Goal: Check status

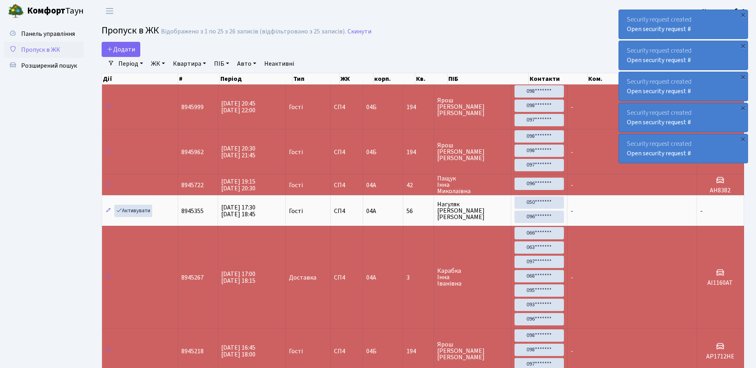
select select "25"
click at [629, 14] on div "Security request created Open security request #" at bounding box center [683, 24] width 129 height 29
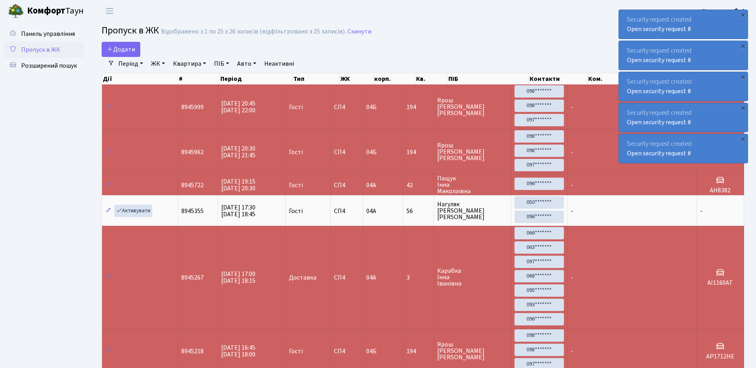
click at [629, 14] on div "Security request created Open security request #" at bounding box center [683, 24] width 129 height 29
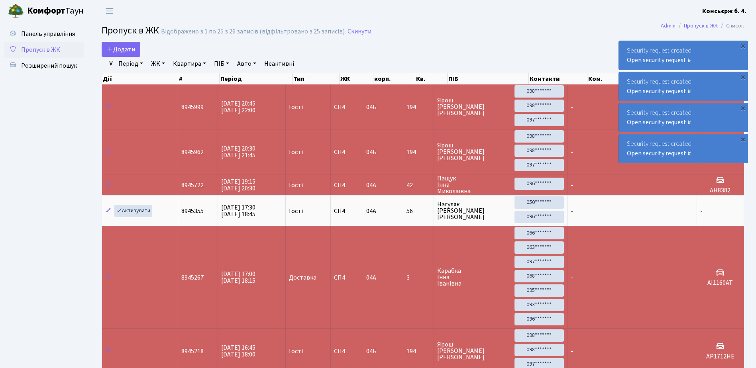
click at [629, 14] on div "Security request created Open security request # × Security request created Ope…" at bounding box center [684, 86] width 130 height 157
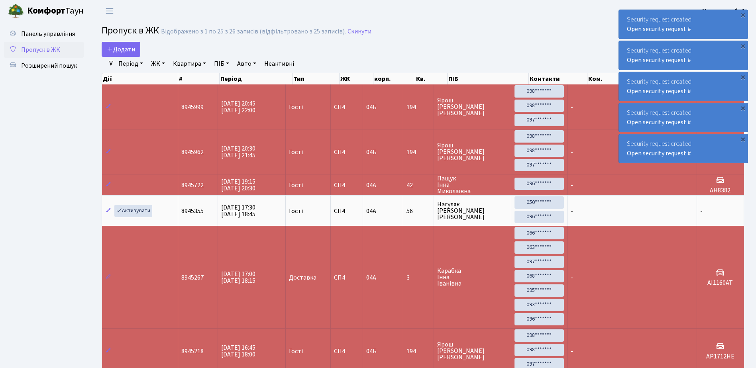
click at [629, 14] on div "Security request created Open security request #" at bounding box center [683, 24] width 129 height 29
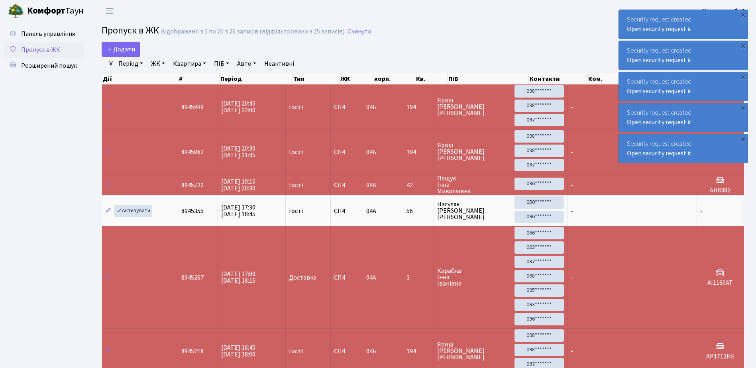
click at [629, 14] on div "Security request created Open security request #" at bounding box center [683, 24] width 129 height 29
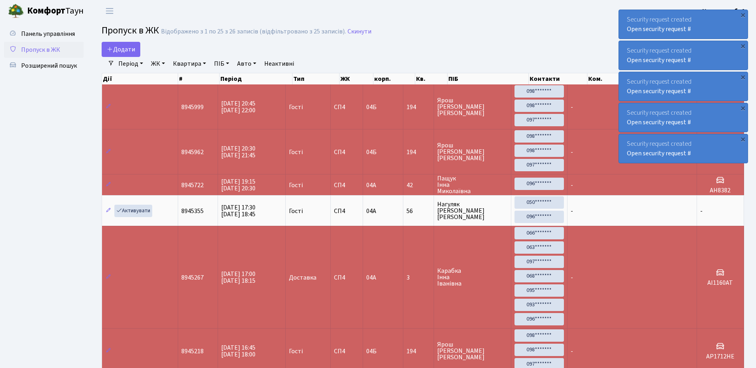
click at [629, 14] on div "Security request created Open security request #" at bounding box center [683, 24] width 129 height 29
click at [630, 13] on div "Security request created Open security request #" at bounding box center [683, 24] width 129 height 29
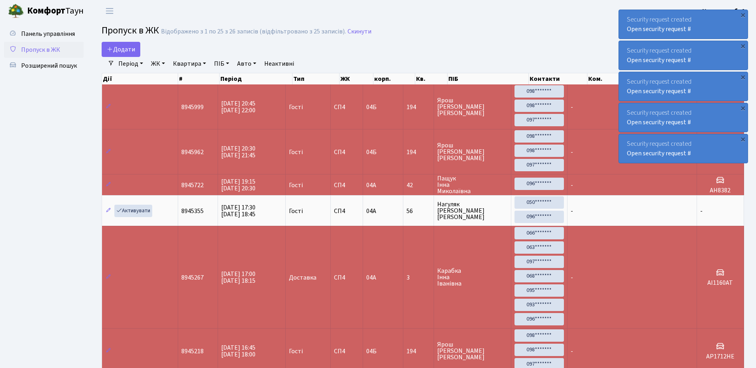
click at [630, 13] on div "Security request created Open security request #" at bounding box center [683, 24] width 129 height 29
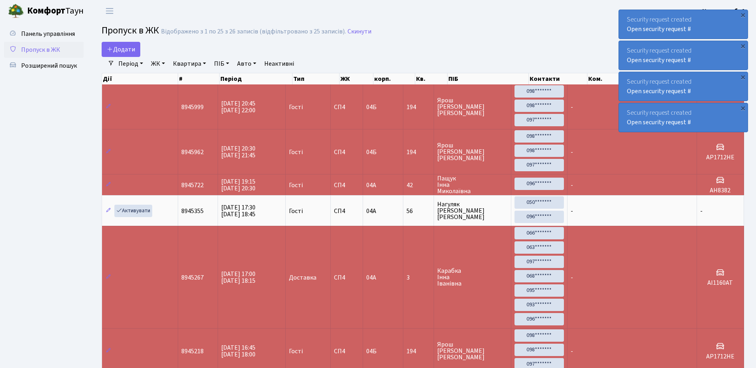
click at [630, 13] on div "Security request created Open security request #" at bounding box center [683, 24] width 129 height 29
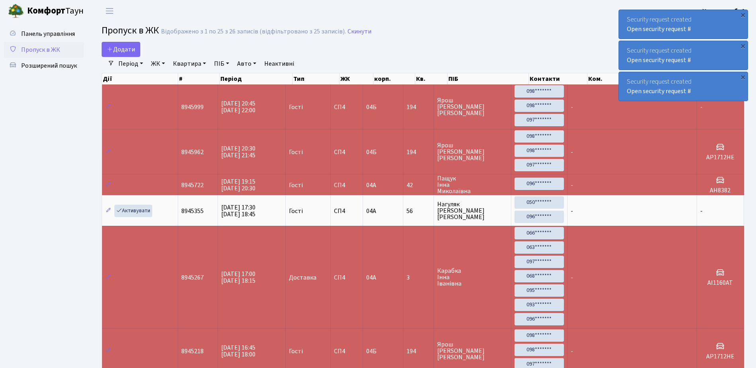
click at [630, 13] on div "Security request created Open security request #" at bounding box center [683, 24] width 129 height 29
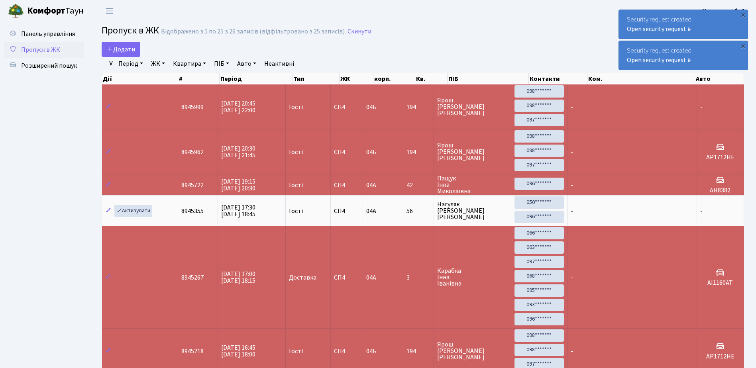
click at [630, 13] on div "Security request created Open security request #" at bounding box center [683, 24] width 129 height 29
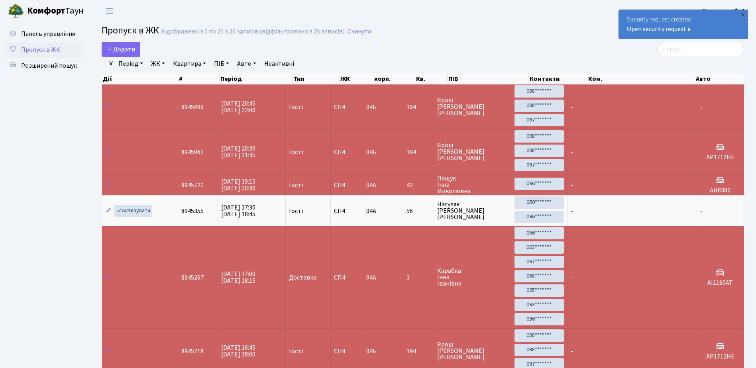
click at [630, 13] on div "Security request created Open security request #" at bounding box center [683, 24] width 129 height 29
